Goal: Task Accomplishment & Management: Use online tool/utility

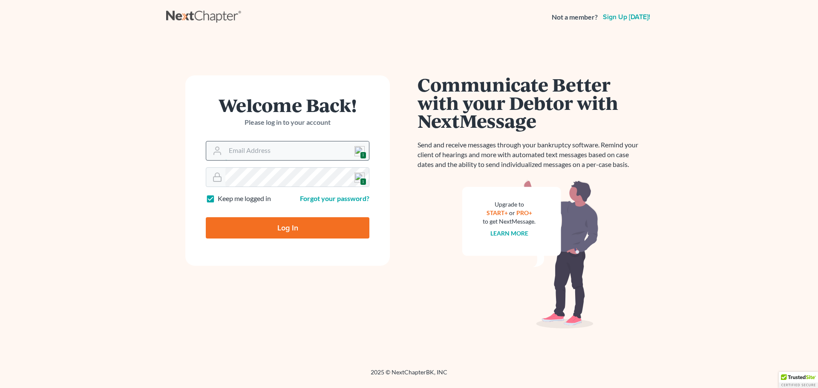
click at [251, 148] on input "Email Address" at bounding box center [297, 150] width 144 height 19
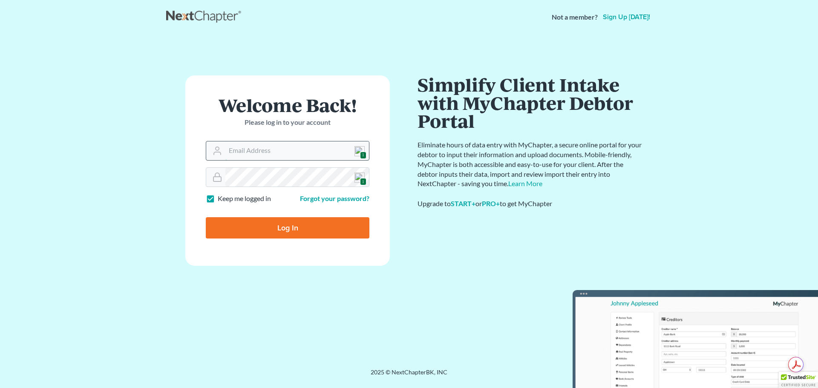
type input "[EMAIL_ADDRESS][DOMAIN_NAME]"
click at [297, 225] on input "Log In" at bounding box center [288, 227] width 164 height 21
type input "Thinking..."
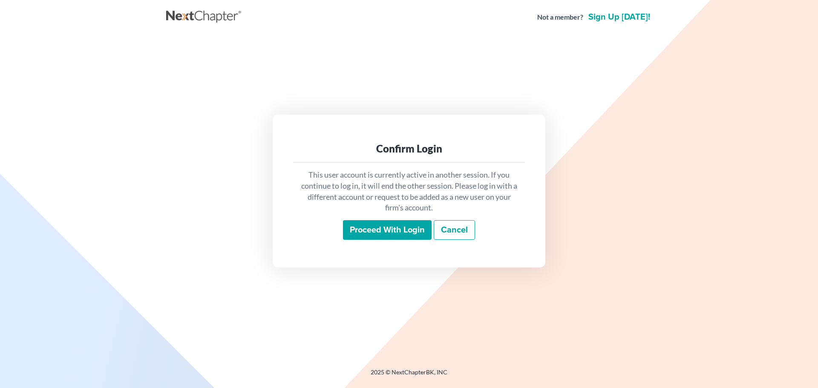
click at [373, 230] on input "Proceed with login" at bounding box center [387, 230] width 89 height 20
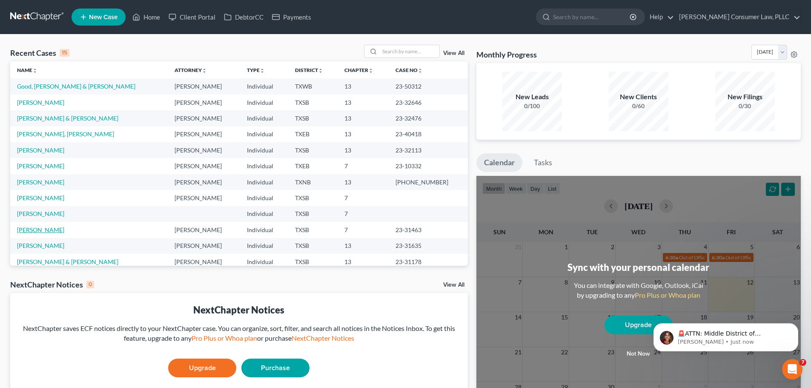
click at [20, 228] on link "Priestley, Leroy" at bounding box center [40, 229] width 47 height 7
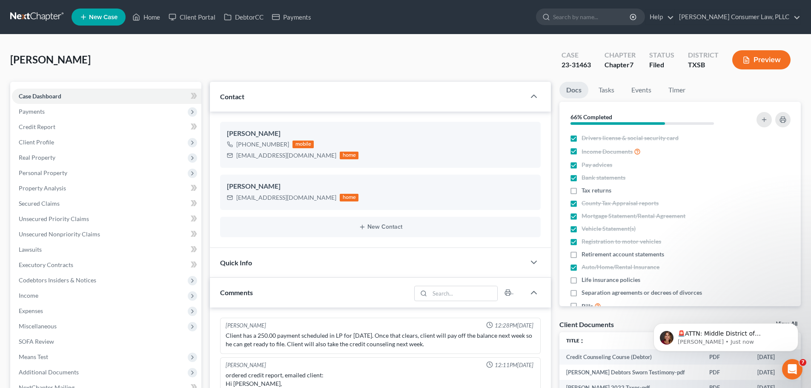
scroll to position [1613, 0]
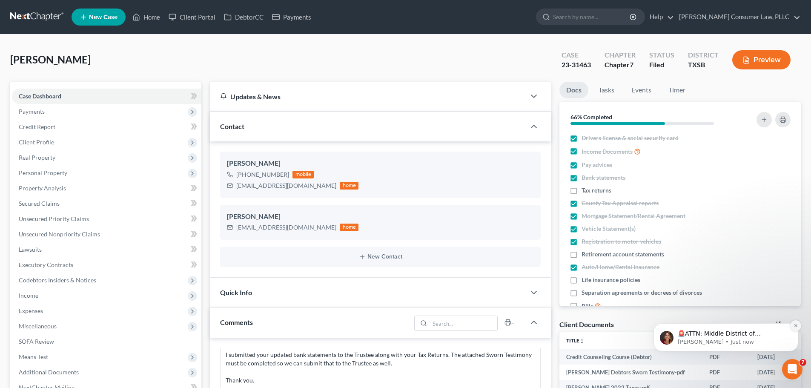
click at [793, 324] on button "Dismiss notification" at bounding box center [795, 325] width 11 height 11
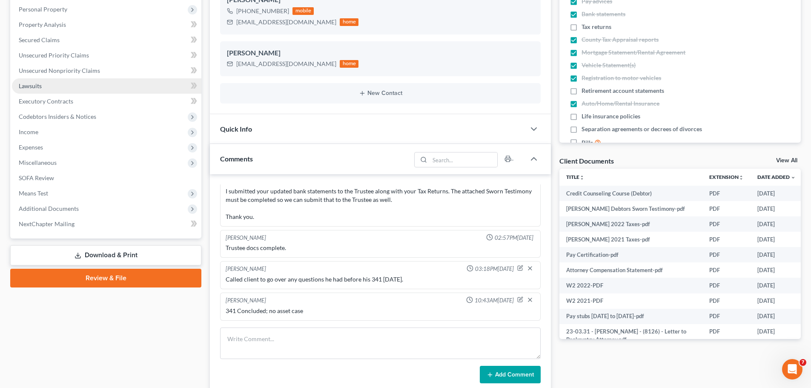
scroll to position [213, 0]
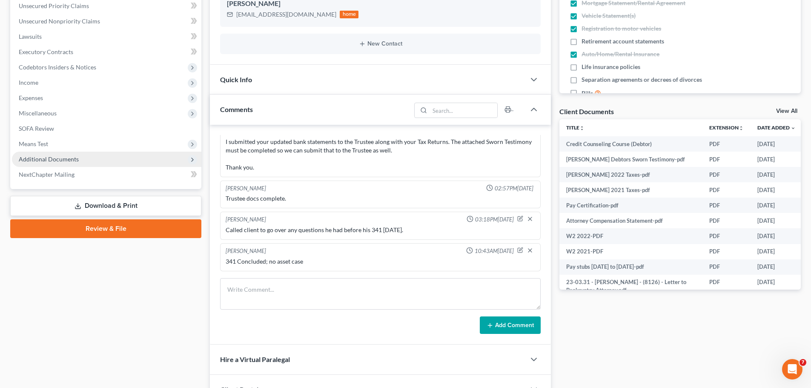
click at [39, 161] on span "Additional Documents" at bounding box center [49, 158] width 60 height 7
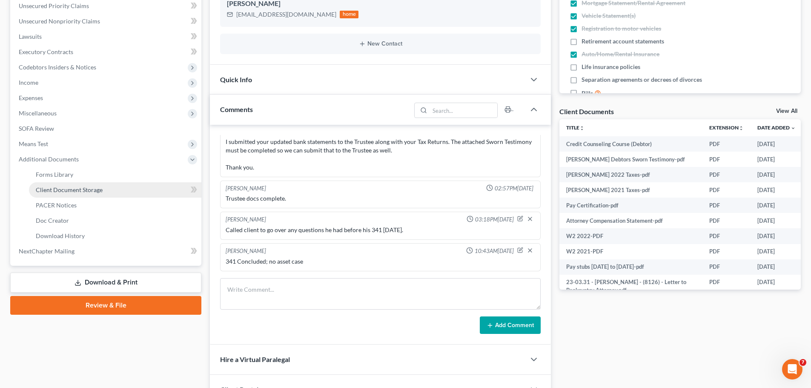
click at [53, 192] on span "Client Document Storage" at bounding box center [69, 189] width 67 height 7
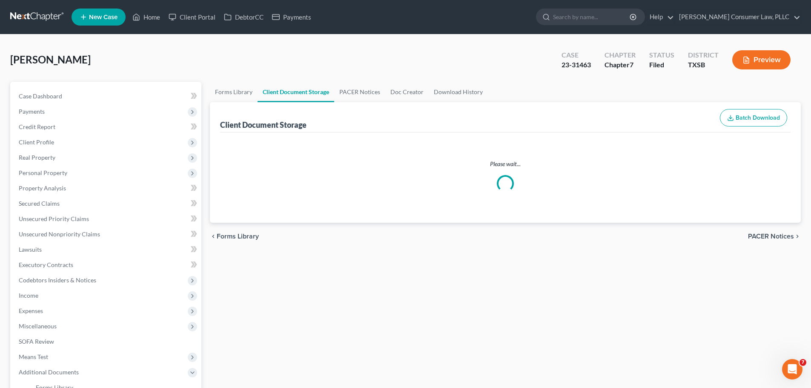
select select "8"
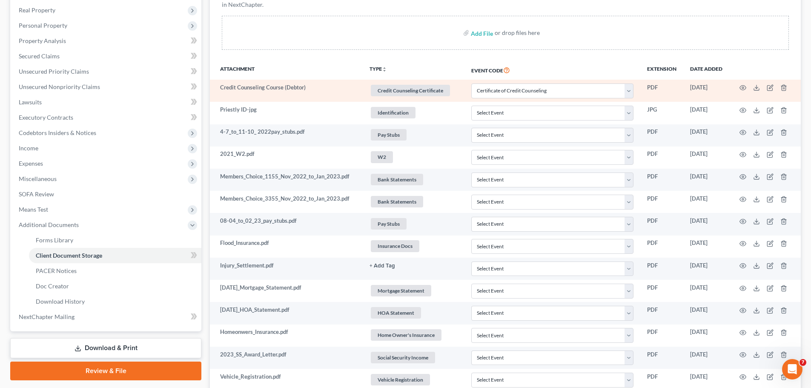
scroll to position [170, 0]
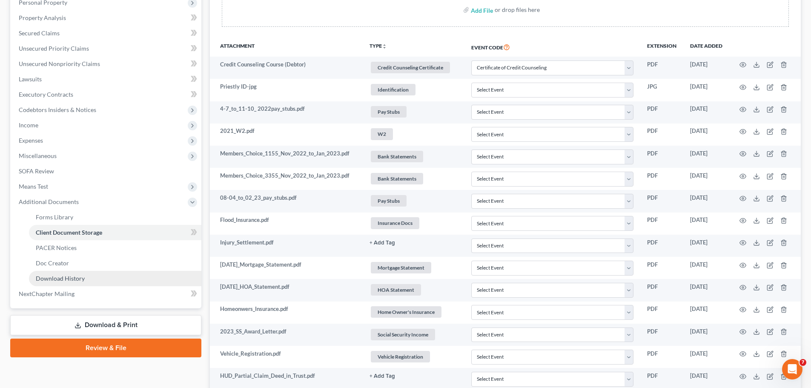
click at [72, 278] on span "Download History" at bounding box center [60, 278] width 49 height 7
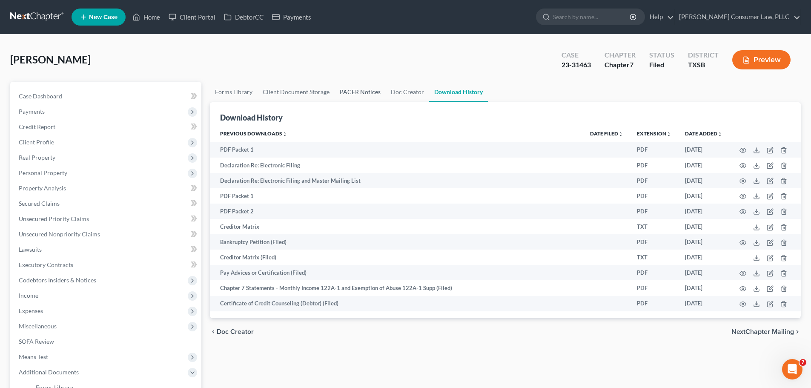
click at [345, 92] on link "PACER Notices" at bounding box center [360, 92] width 51 height 20
